Goal: Information Seeking & Learning: Find specific fact

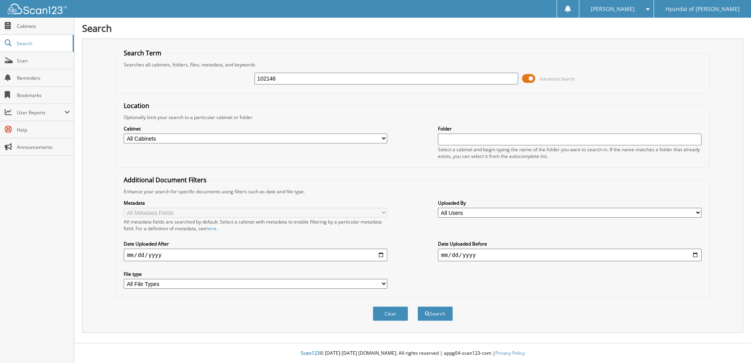
type input "102146"
click at [418, 306] on button "Search" at bounding box center [435, 313] width 35 height 15
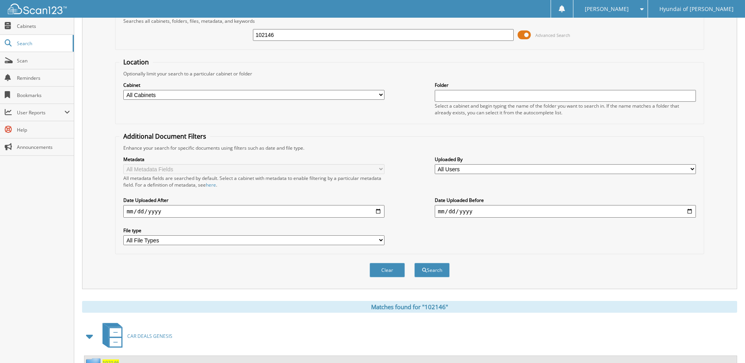
scroll to position [152, 0]
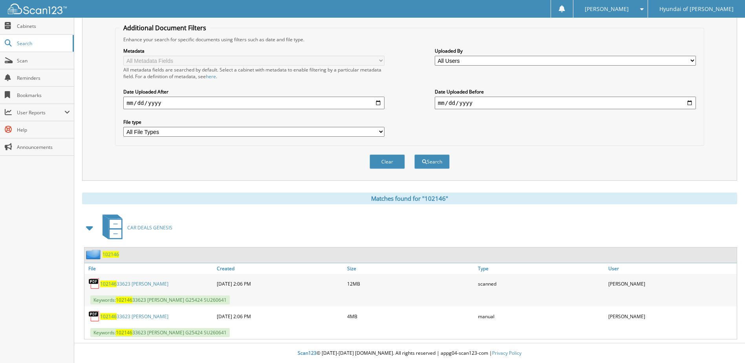
click at [159, 286] on link "102146 33623 MCPHERSON, JOHN - ST" at bounding box center [134, 283] width 68 height 7
click at [35, 60] on span "Scan" at bounding box center [43, 60] width 53 height 7
